Goal: Task Accomplishment & Management: Use online tool/utility

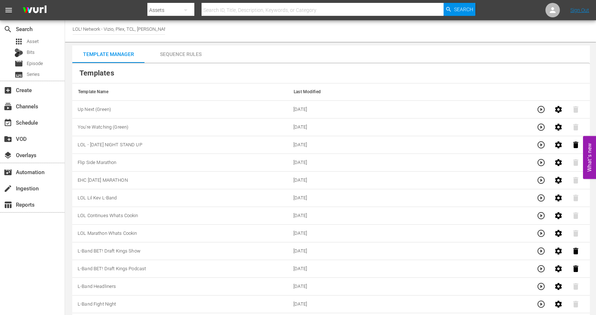
click at [17, 247] on div "search Search apps Asset Bits movie Episode subtitles Series add_box Create sub…" at bounding box center [32, 177] width 65 height 315
click at [35, 108] on div "subscriptions Channels" at bounding box center [20, 105] width 40 height 6
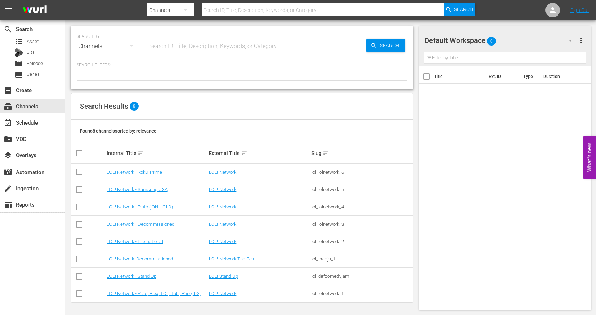
click at [132, 269] on td "LOL! Network - Stand Up" at bounding box center [156, 275] width 103 height 17
click at [132, 273] on link "LOL! Network - Stand Up" at bounding box center [131, 275] width 50 height 5
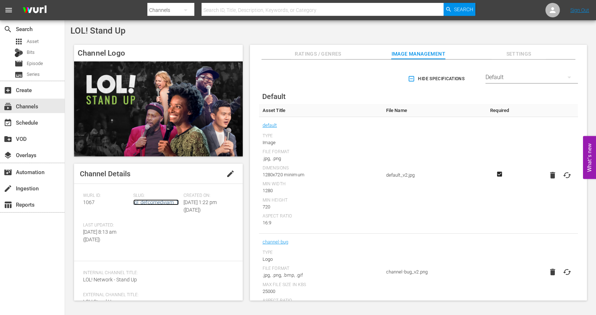
click at [150, 202] on link "lol_defcomedyjam_1" at bounding box center [155, 202] width 45 height 6
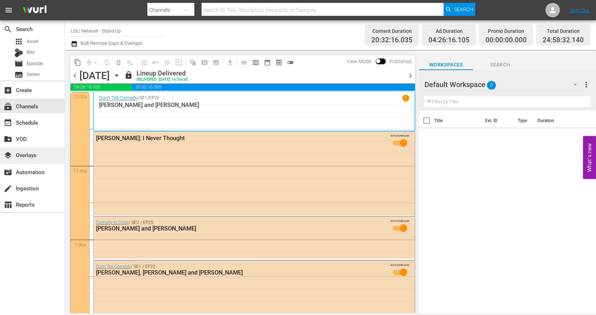
click at [31, 152] on div "layers Overlays" at bounding box center [20, 154] width 40 height 6
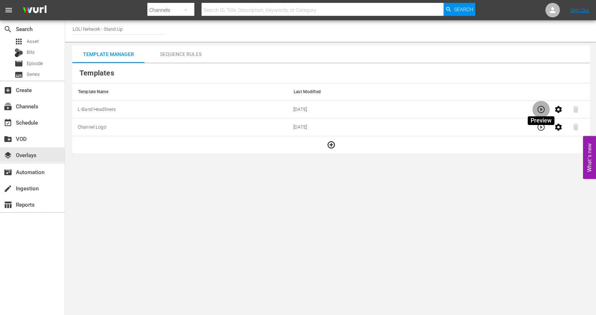
click at [542, 107] on icon "button" at bounding box center [540, 109] width 9 height 9
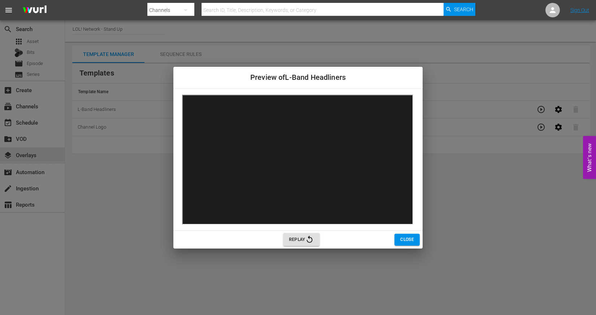
click at [400, 239] on span "Close" at bounding box center [407, 240] width 14 height 8
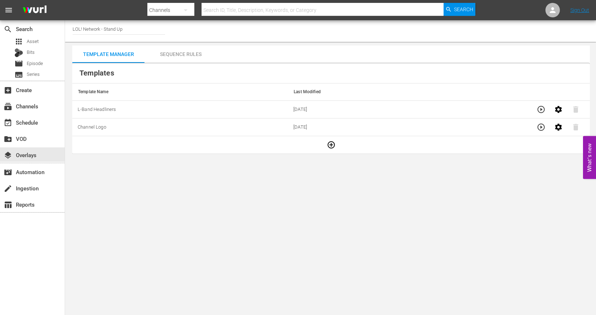
click at [175, 55] on div "Sequence Rules" at bounding box center [180, 53] width 72 height 17
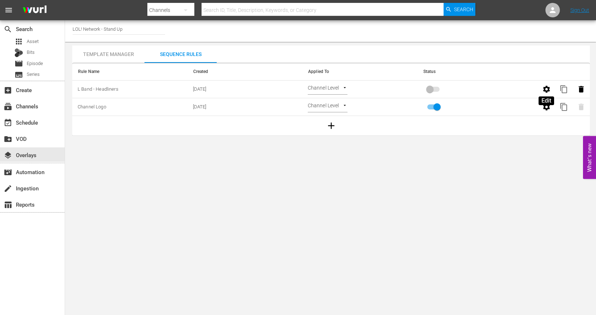
click at [548, 90] on icon "button" at bounding box center [546, 89] width 7 height 7
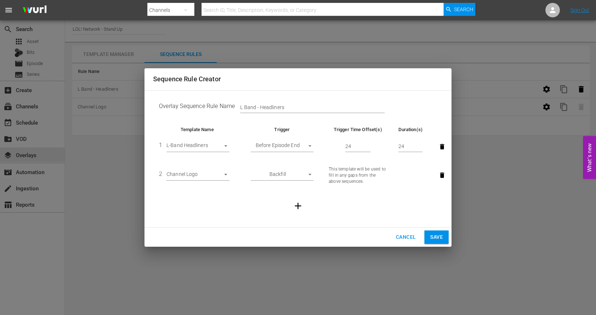
click at [337, 207] on td at bounding box center [297, 205] width 289 height 31
click at [404, 239] on span "Cancel" at bounding box center [406, 236] width 20 height 9
